Goal: Check status: Check status

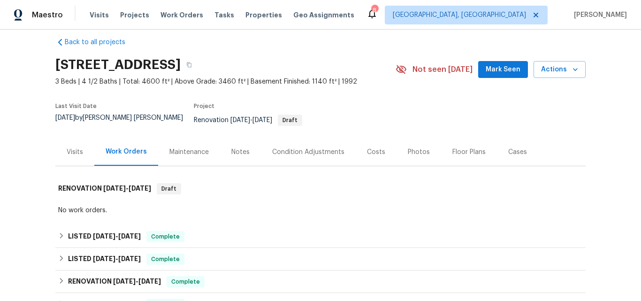
scroll to position [105, 0]
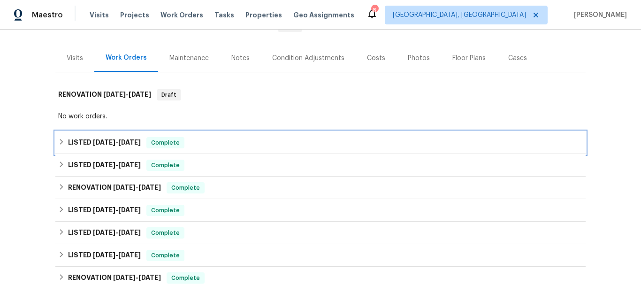
click at [93, 139] on span "10/3/25" at bounding box center [104, 142] width 23 height 7
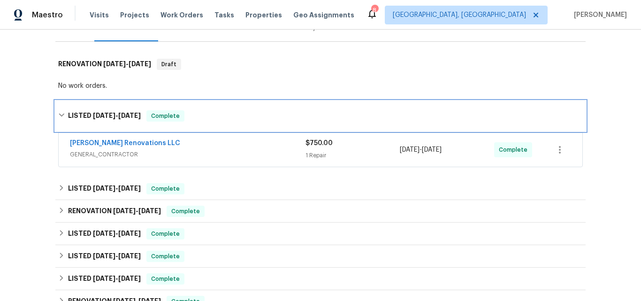
scroll to position [152, 0]
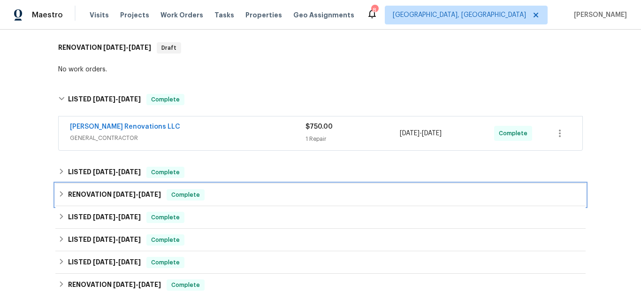
click at [99, 183] on div "RENOVATION 7/14/25 - 7/14/25 Complete" at bounding box center [320, 194] width 530 height 23
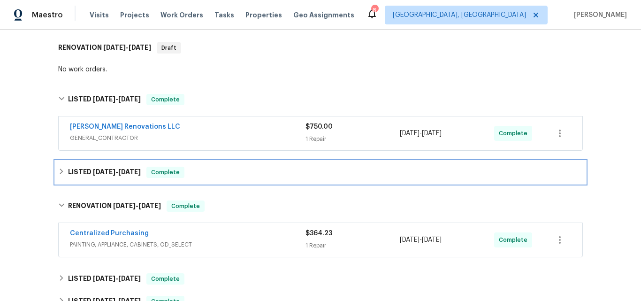
click at [93, 168] on span "9/17/25" at bounding box center [104, 171] width 23 height 7
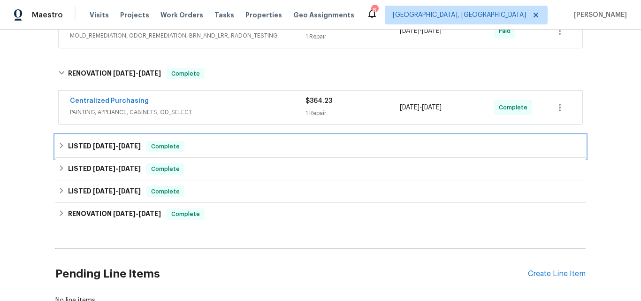
click at [99, 135] on div "LISTED 6/28/25 - 8/27/25 Complete" at bounding box center [320, 146] width 530 height 23
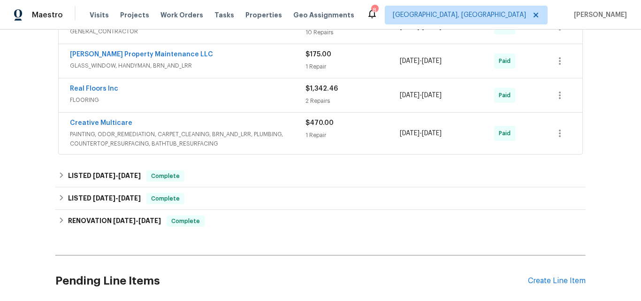
scroll to position [714, 0]
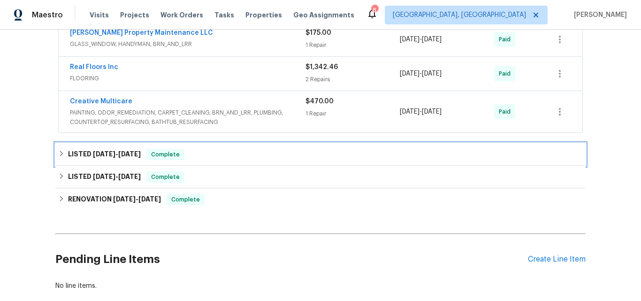
click at [106, 151] on span "5/27/25" at bounding box center [104, 154] width 23 height 7
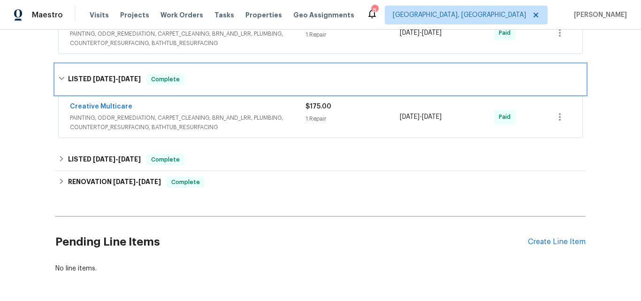
scroll to position [808, 0]
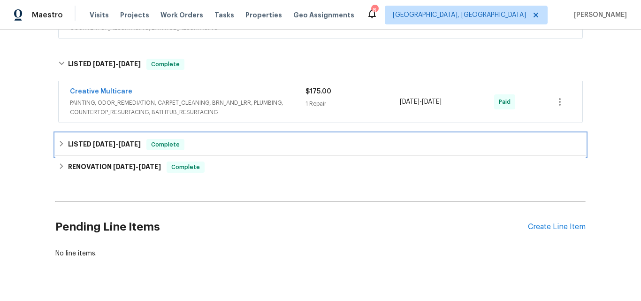
click at [110, 141] on h6 "LISTED 4/9/25 - 4/10/25" at bounding box center [104, 144] width 73 height 11
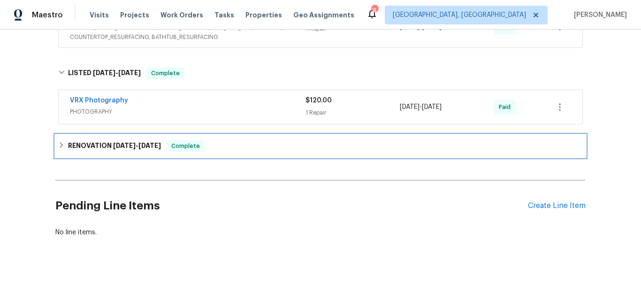
drag, startPoint x: 96, startPoint y: 142, endPoint x: 128, endPoint y: 134, distance: 32.5
click at [96, 142] on h6 "RENOVATION 2/24/25 - 3/27/25" at bounding box center [114, 145] width 93 height 11
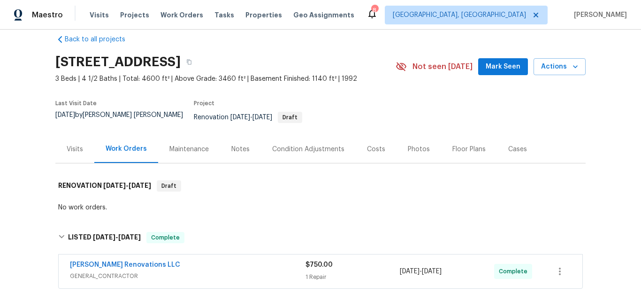
scroll to position [0, 0]
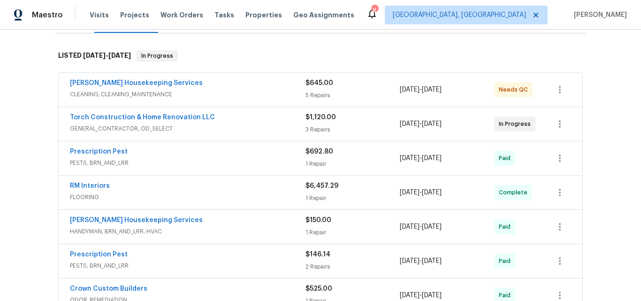
scroll to position [152, 0]
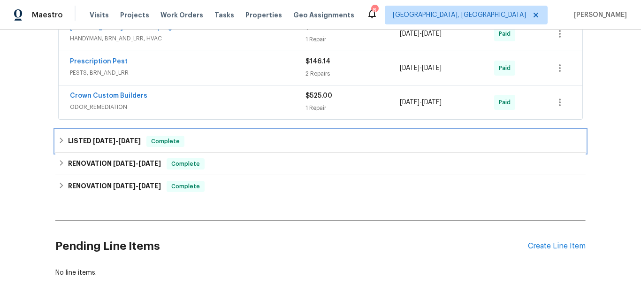
click at [110, 137] on span "3/7/25 - 3/10/25" at bounding box center [117, 140] width 48 height 7
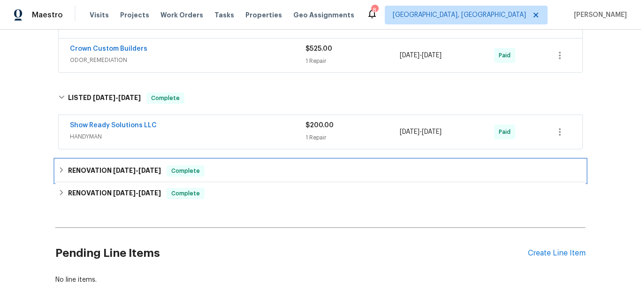
drag, startPoint x: 93, startPoint y: 161, endPoint x: 114, endPoint y: 147, distance: 25.4
click at [93, 165] on h6 "RENOVATION 2/27/25 - 3/8/25" at bounding box center [114, 170] width 93 height 11
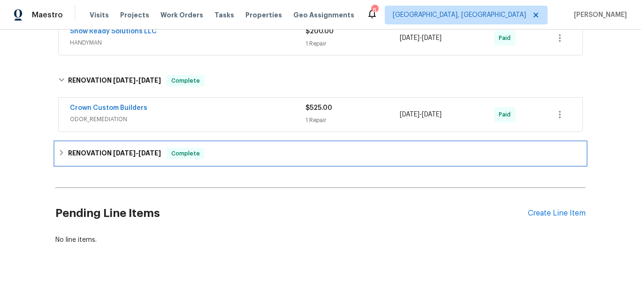
click at [102, 148] on h6 "RENOVATION 2/10/25 - 2/21/25" at bounding box center [114, 153] width 93 height 11
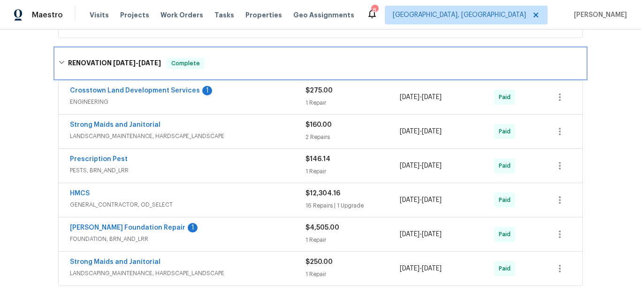
scroll to position [621, 0]
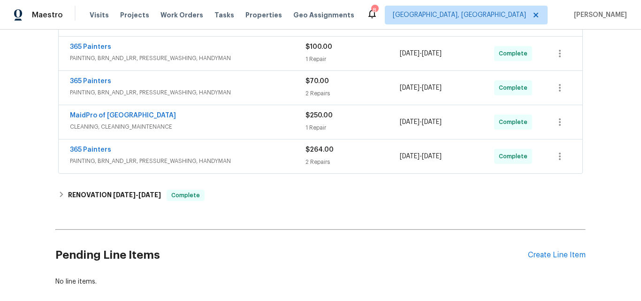
scroll to position [292, 0]
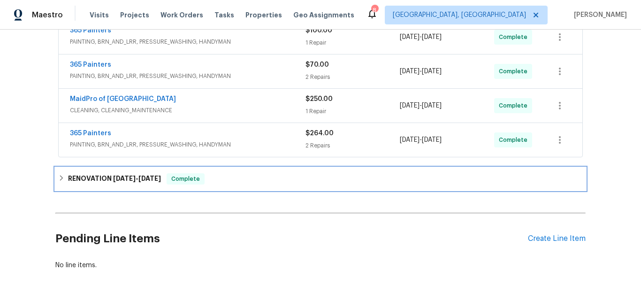
click at [127, 177] on span "8/4/25" at bounding box center [124, 178] width 23 height 7
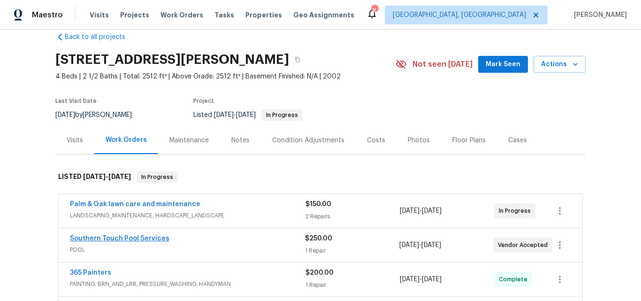
scroll to position [11, 0]
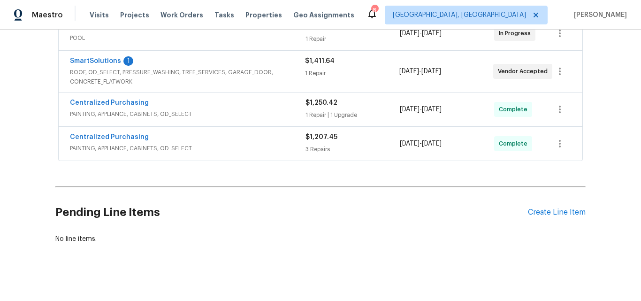
scroll to position [378, 0]
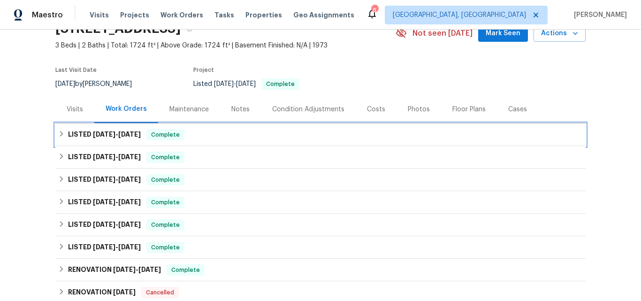
click at [101, 133] on span "10/7/25" at bounding box center [104, 134] width 23 height 7
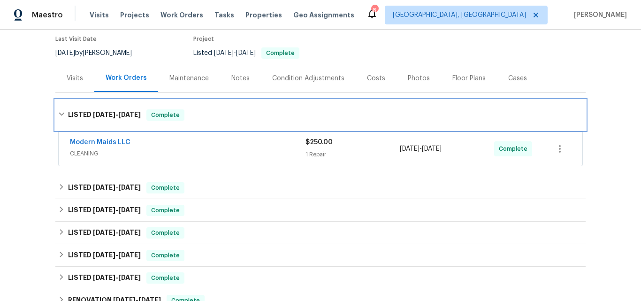
scroll to position [141, 0]
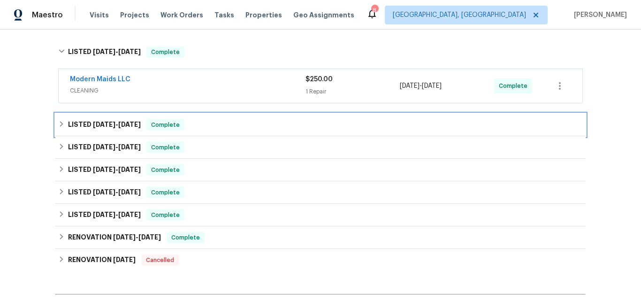
click at [102, 125] on span "[DATE]" at bounding box center [104, 124] width 23 height 7
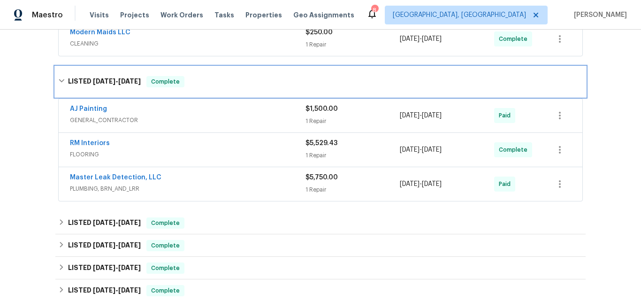
scroll to position [235, 0]
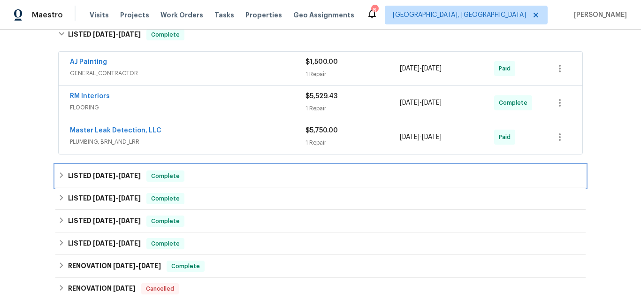
click at [93, 175] on span "7/29/25" at bounding box center [104, 175] width 23 height 7
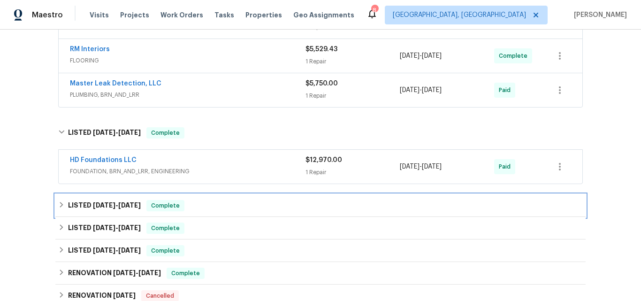
click at [86, 202] on h6 "LISTED 4/2/25 - 4/14/25" at bounding box center [104, 205] width 73 height 11
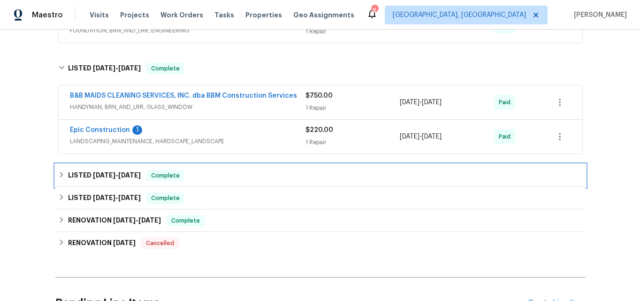
click at [102, 175] on span "3/8/25" at bounding box center [104, 175] width 23 height 7
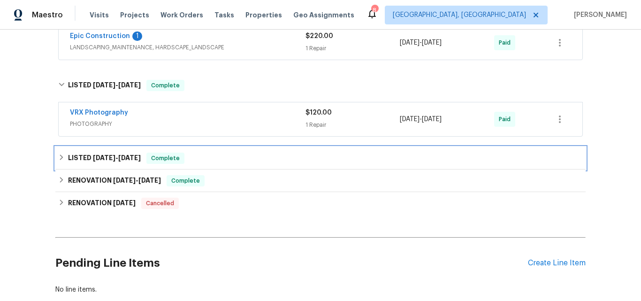
click at [93, 158] on span "2/21/25" at bounding box center [104, 157] width 23 height 7
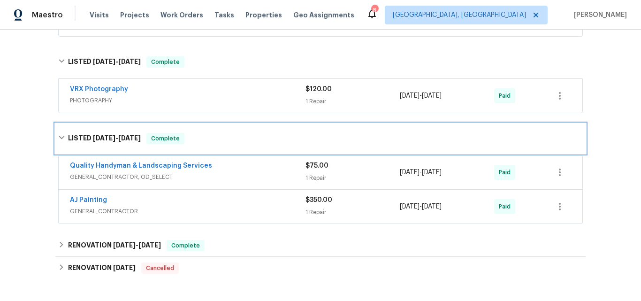
scroll to position [563, 0]
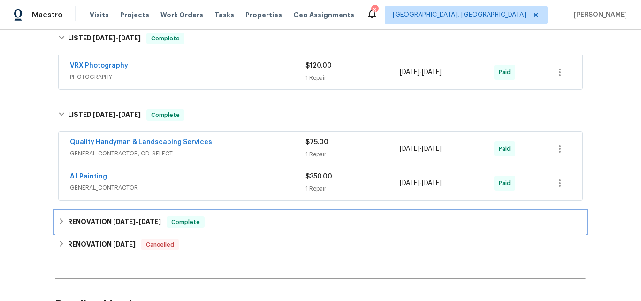
click at [98, 221] on h6 "RENOVATION 12/31/24 - 1/24/25" at bounding box center [114, 221] width 93 height 11
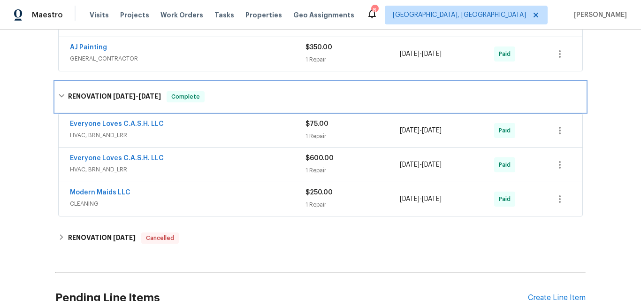
scroll to position [704, 0]
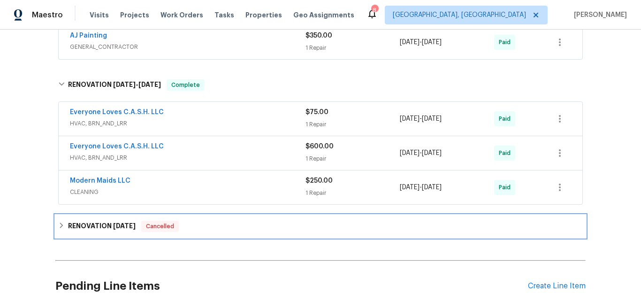
click at [88, 224] on h6 "RENOVATION 1/2/25" at bounding box center [102, 225] width 68 height 11
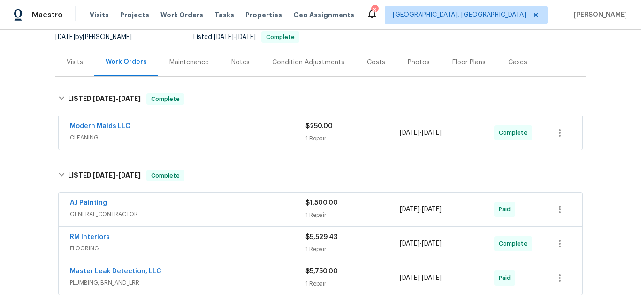
scroll to position [47, 0]
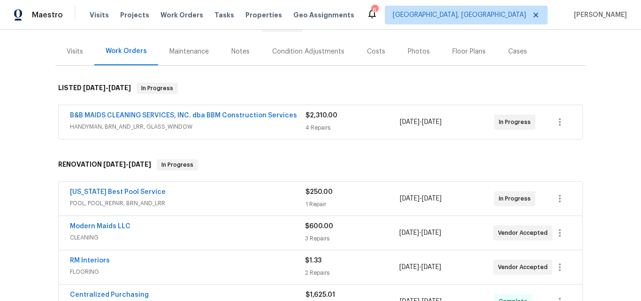
scroll to position [198, 0]
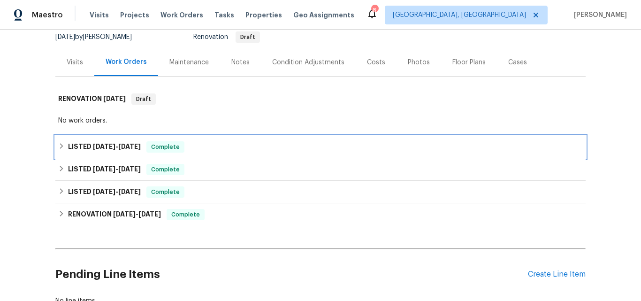
click at [106, 145] on span "[DATE]" at bounding box center [104, 146] width 23 height 7
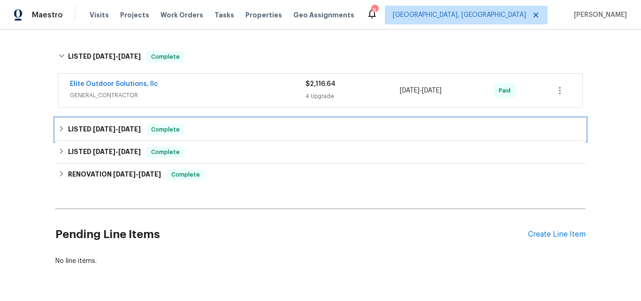
click at [99, 135] on h6 "LISTED [DATE] - [DATE]" at bounding box center [104, 129] width 73 height 11
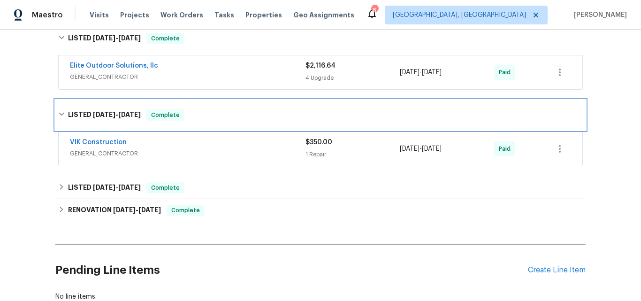
scroll to position [277, 0]
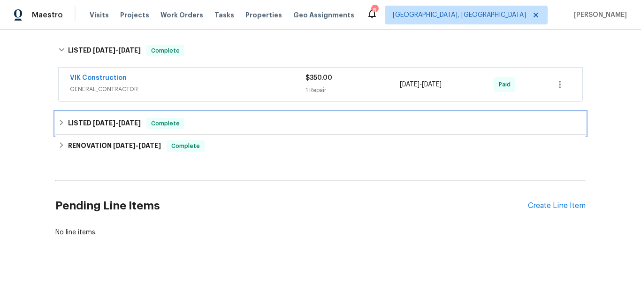
click at [97, 119] on h6 "LISTED [DATE] - [DATE]" at bounding box center [104, 123] width 73 height 11
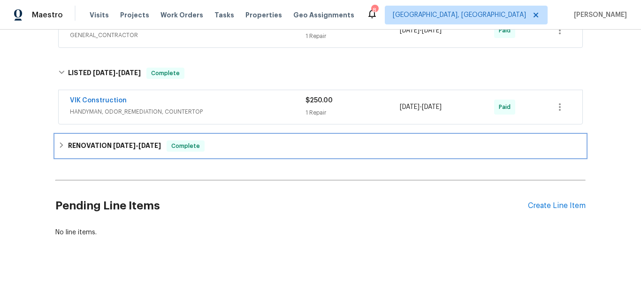
click at [105, 140] on h6 "RENOVATION 3/6/25 - 3/11/25" at bounding box center [114, 145] width 93 height 11
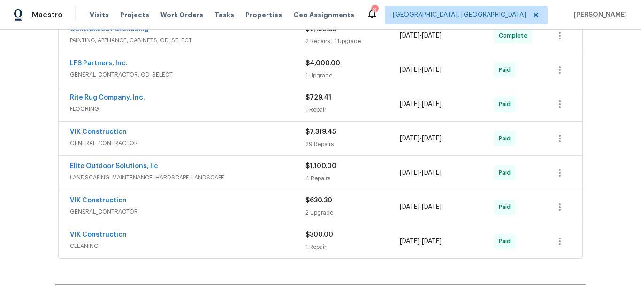
scroll to position [519, 0]
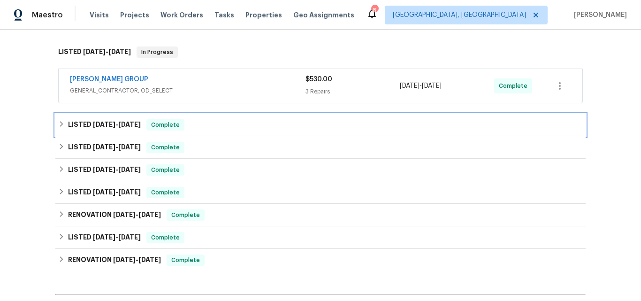
drag, startPoint x: 90, startPoint y: 128, endPoint x: 118, endPoint y: 116, distance: 30.1
click at [90, 127] on h6 "LISTED [DATE] - [DATE]" at bounding box center [104, 124] width 73 height 11
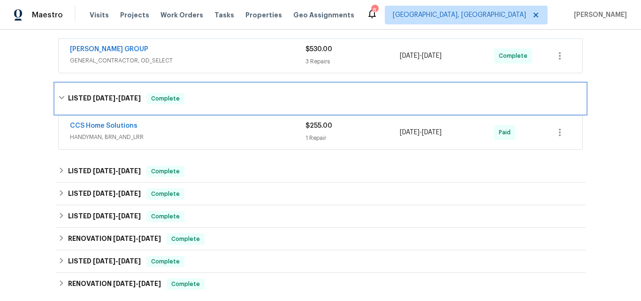
scroll to position [188, 0]
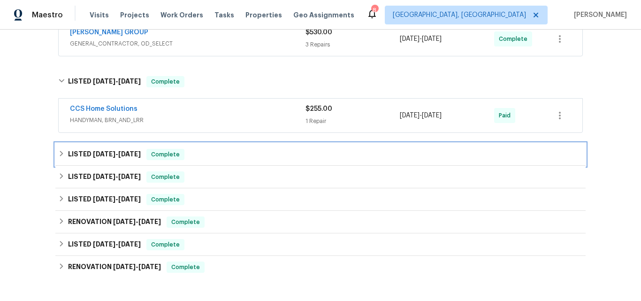
click at [93, 153] on span "6/10/25" at bounding box center [104, 154] width 23 height 7
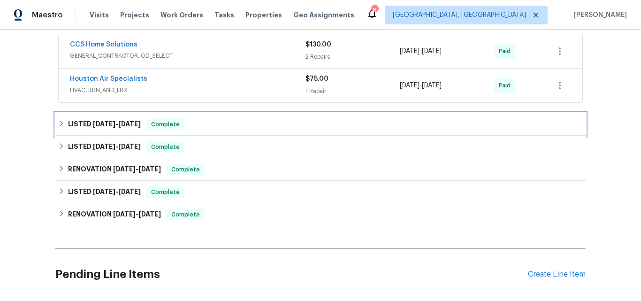
drag, startPoint x: 95, startPoint y: 118, endPoint x: 127, endPoint y: 106, distance: 34.2
click at [95, 118] on div "LISTED 5/20/25 - 6/6/25 Complete" at bounding box center [320, 124] width 530 height 23
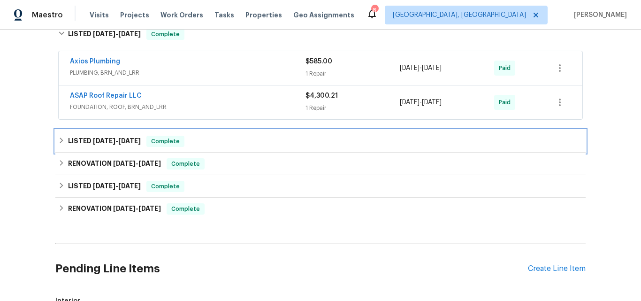
click at [95, 140] on span "5/13/25" at bounding box center [104, 140] width 23 height 7
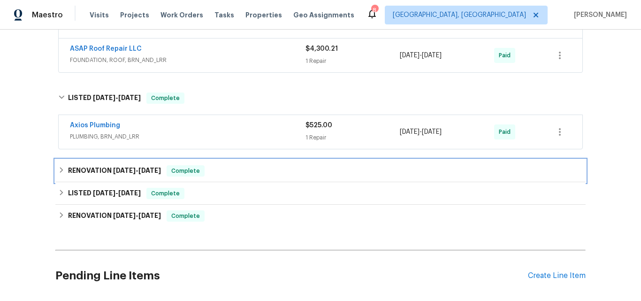
drag, startPoint x: 90, startPoint y: 171, endPoint x: 131, endPoint y: 137, distance: 53.6
click at [89, 172] on h6 "RENOVATION 3/3/25 - 3/3/25" at bounding box center [114, 170] width 93 height 11
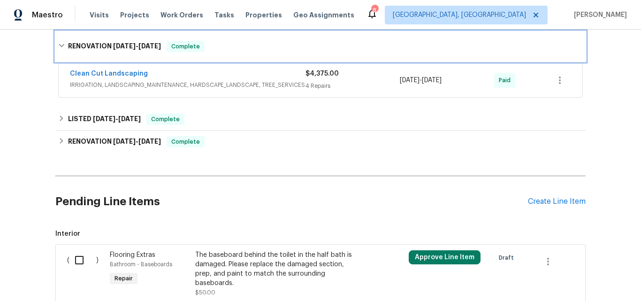
scroll to position [610, 0]
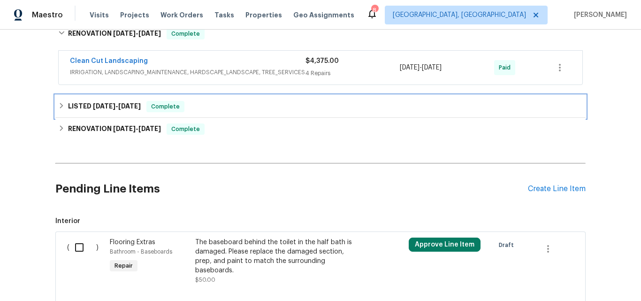
click at [109, 109] on span "2/26/25" at bounding box center [104, 106] width 23 height 7
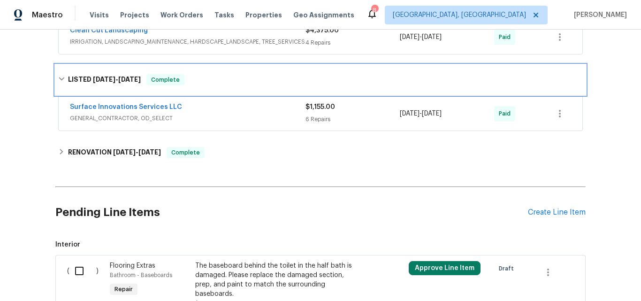
scroll to position [657, 0]
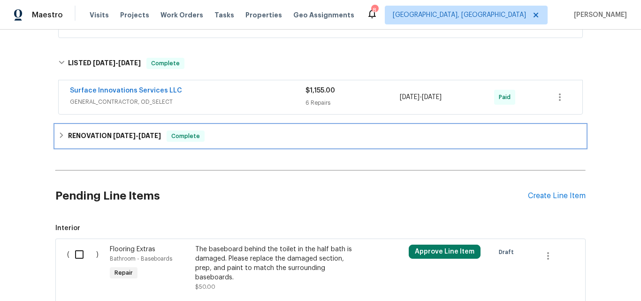
click at [98, 133] on h6 "RENOVATION 1/28/25 - 2/17/25" at bounding box center [114, 135] width 93 height 11
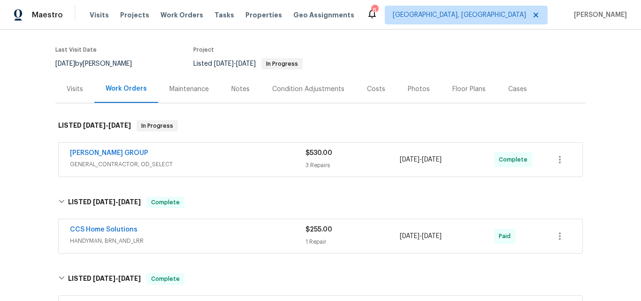
scroll to position [47, 0]
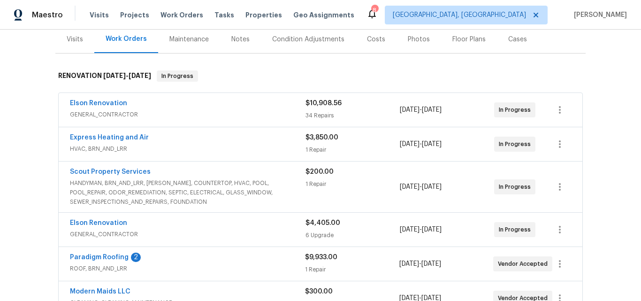
scroll to position [141, 0]
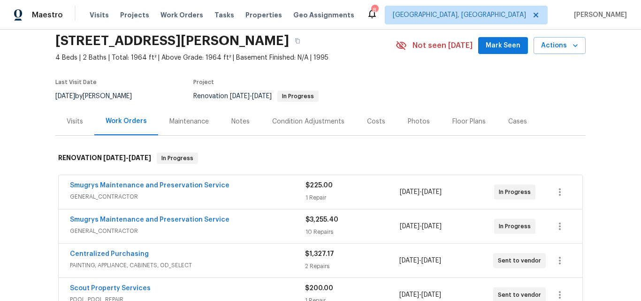
scroll to position [94, 0]
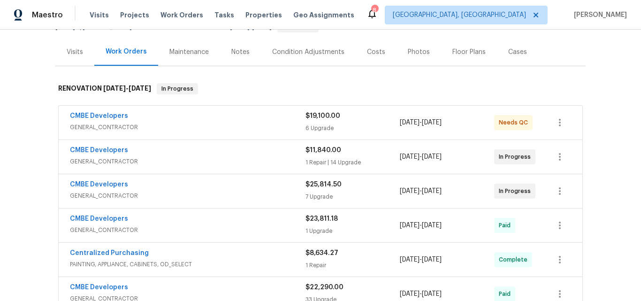
scroll to position [58, 0]
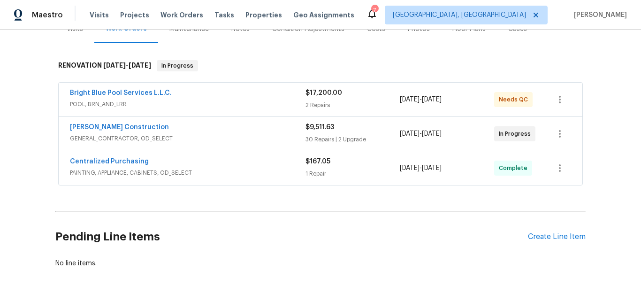
scroll to position [141, 0]
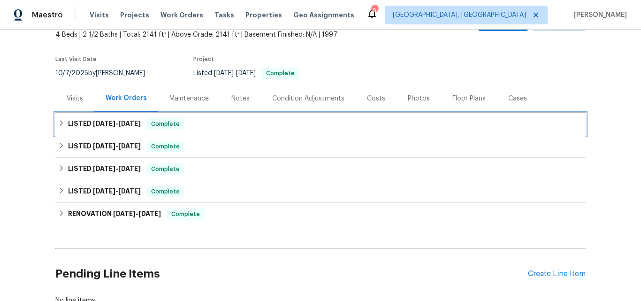
click at [90, 120] on h6 "LISTED 9/16/25 - 9/23/25" at bounding box center [104, 123] width 73 height 11
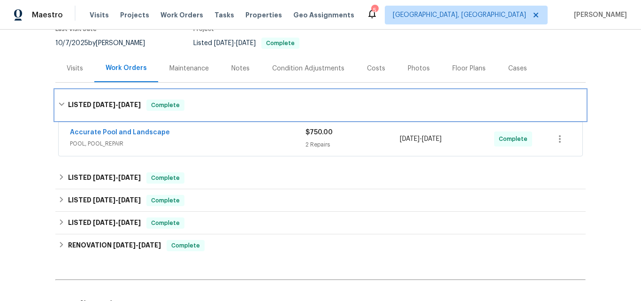
scroll to position [105, 0]
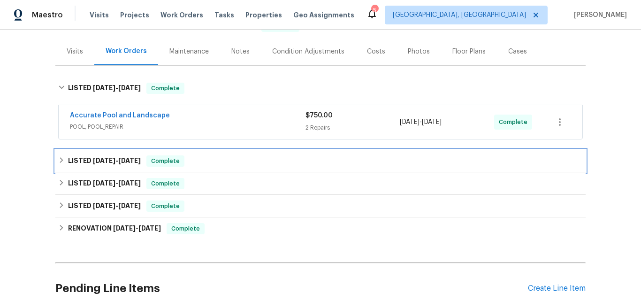
click at [86, 160] on h6 "LISTED 8/25/25 - 9/9/25" at bounding box center [104, 160] width 73 height 11
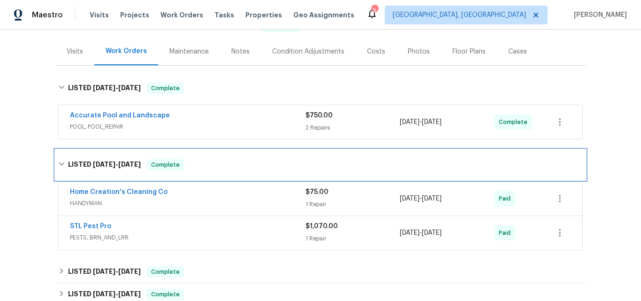
scroll to position [152, 0]
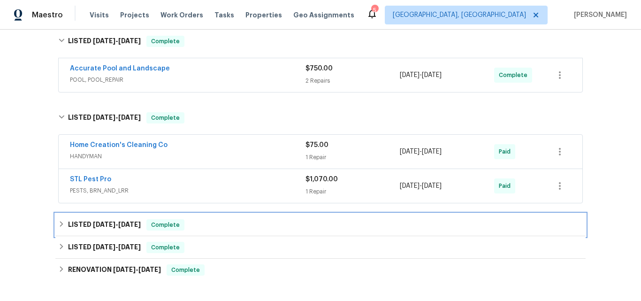
drag, startPoint x: 97, startPoint y: 224, endPoint x: 113, endPoint y: 183, distance: 43.8
click at [96, 224] on span "8/19/25" at bounding box center [104, 224] width 23 height 7
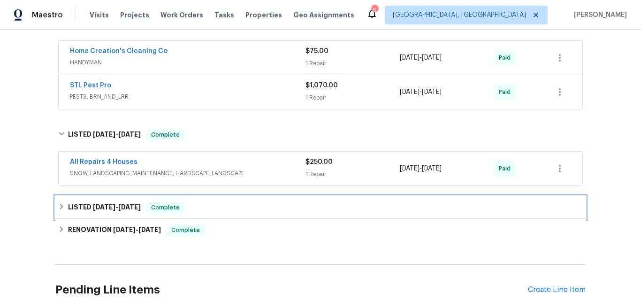
click at [93, 204] on span "8/8/25" at bounding box center [104, 207] width 23 height 7
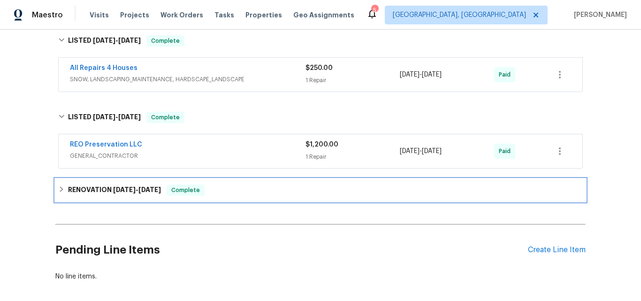
click at [94, 191] on h6 "RENOVATION 3/31/25 - 7/1/25" at bounding box center [114, 189] width 93 height 11
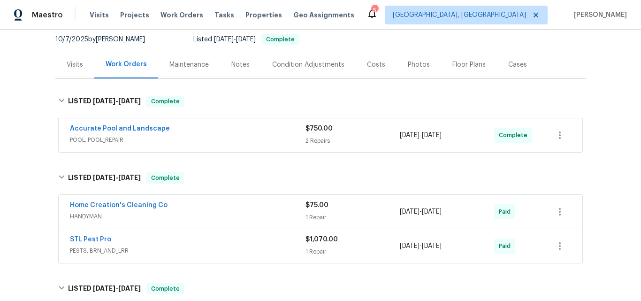
scroll to position [94, 0]
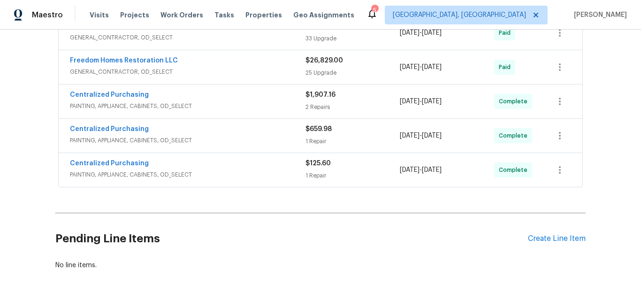
scroll to position [289, 0]
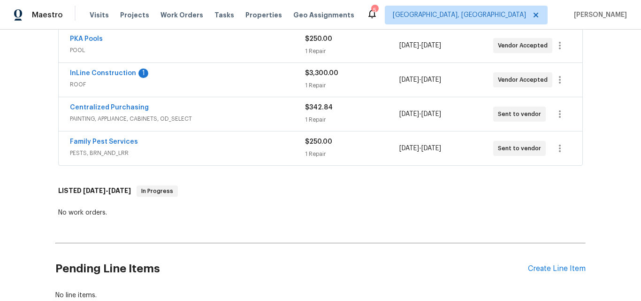
scroll to position [328, 0]
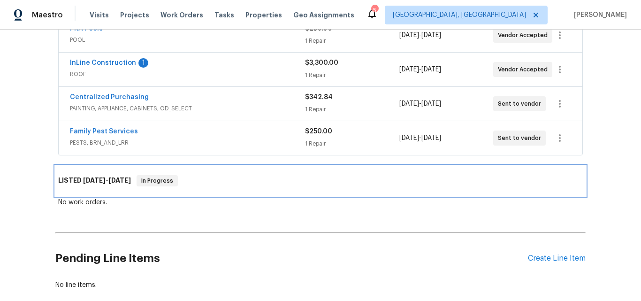
click at [90, 180] on span "[DATE]" at bounding box center [94, 180] width 23 height 7
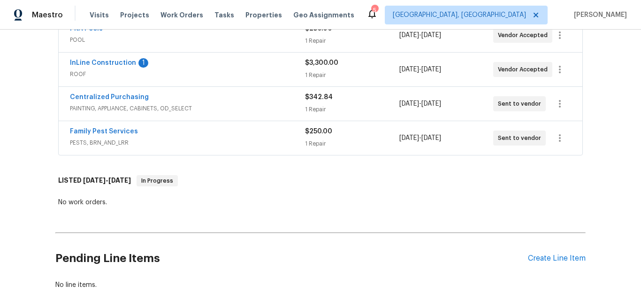
click at [28, 186] on div "Back to all projects [STREET_ADDRESS] 3 Beds | 2 Baths | Total: 2064 ft² | Abov…" at bounding box center [320, 165] width 641 height 271
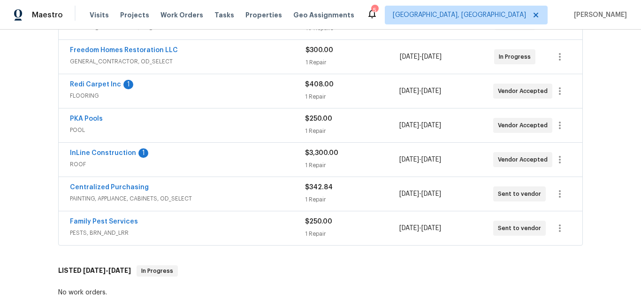
scroll to position [235, 0]
